Goal: Information Seeking & Learning: Learn about a topic

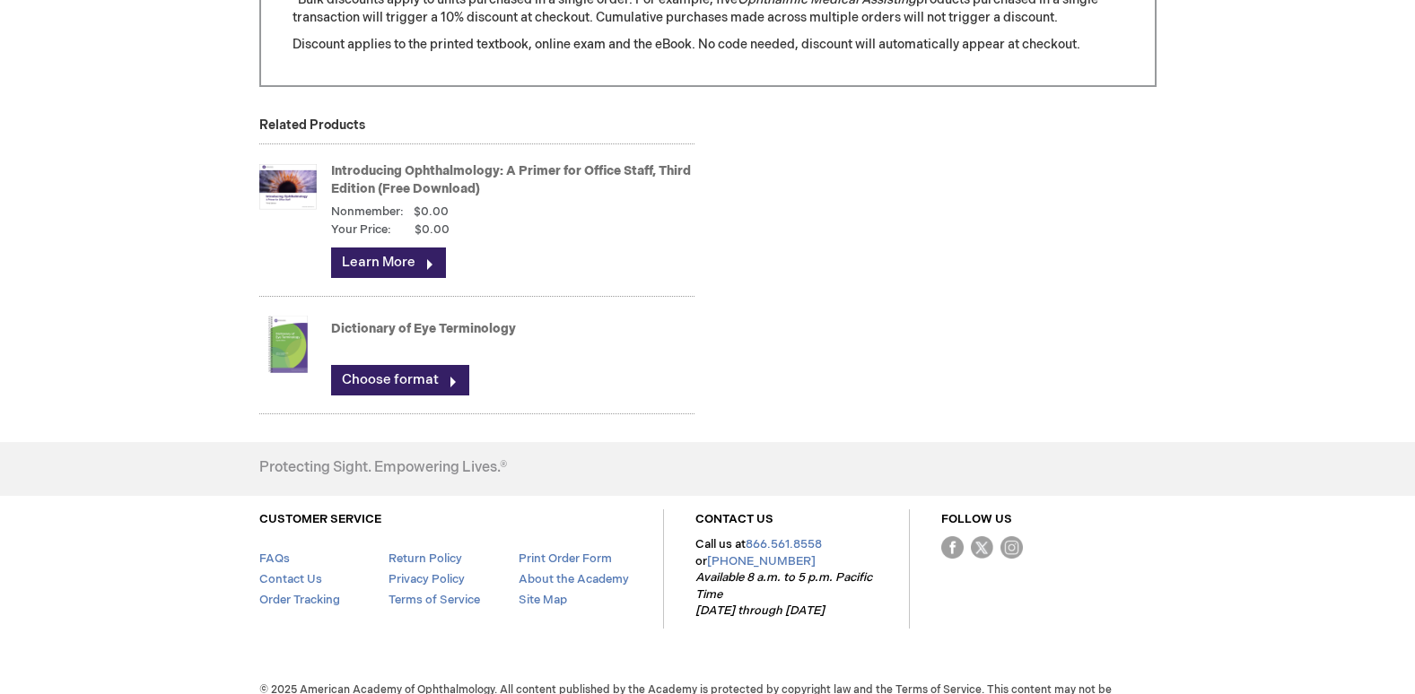
scroll to position [2538, 0]
